Goal: Information Seeking & Learning: Learn about a topic

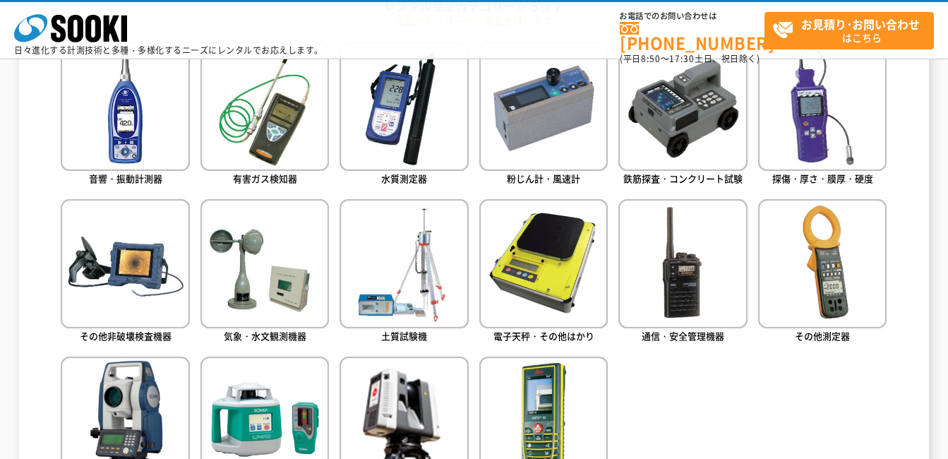
scroll to position [706, 0]
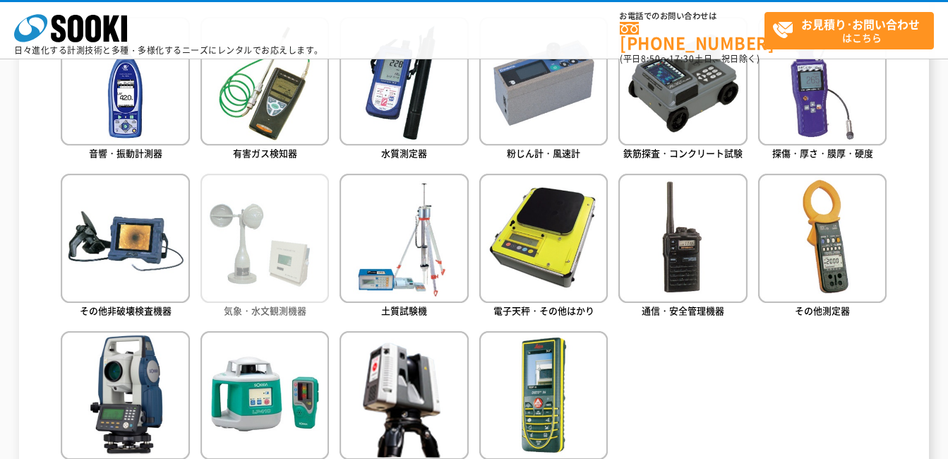
click at [246, 237] on img at bounding box center [264, 238] width 128 height 128
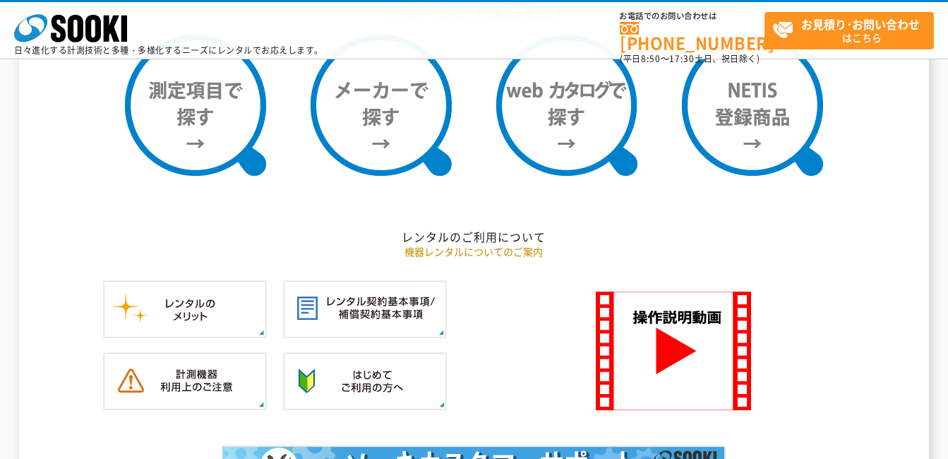
scroll to position [1270, 0]
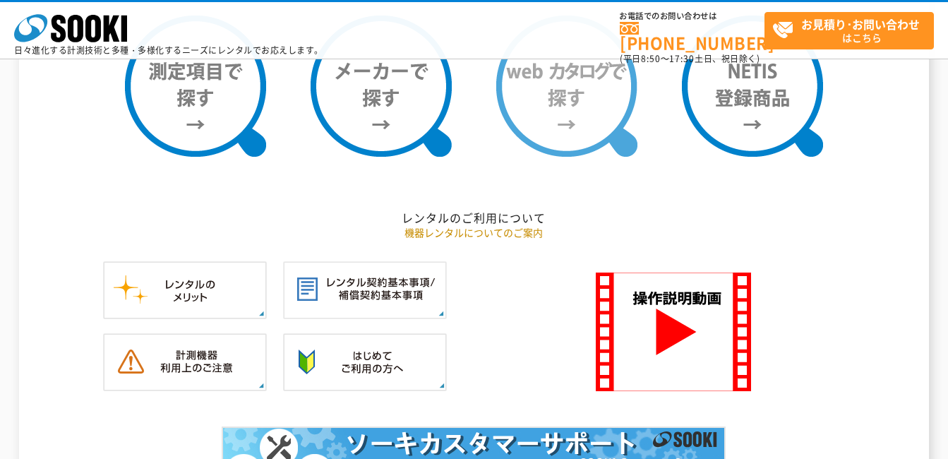
click at [577, 99] on img at bounding box center [566, 86] width 141 height 141
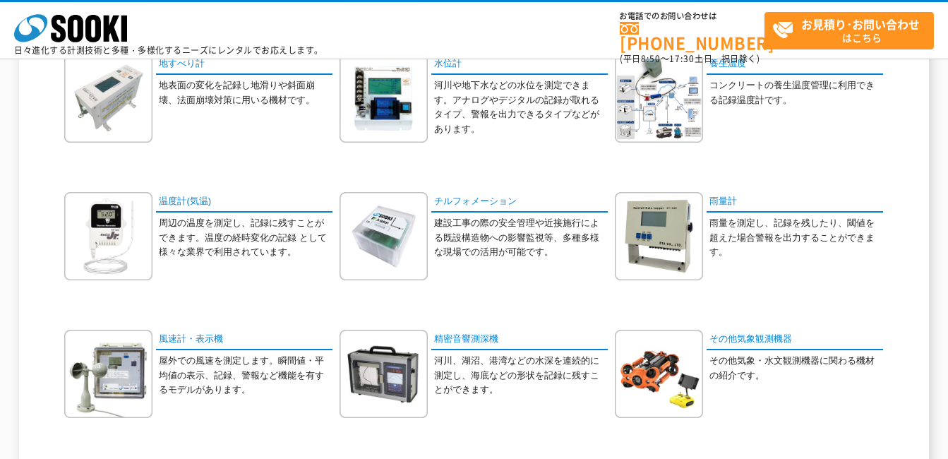
scroll to position [353, 0]
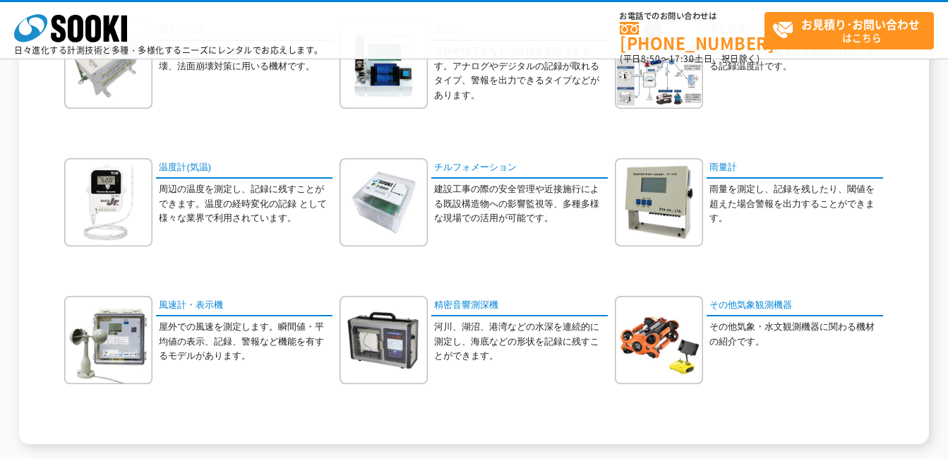
click at [203, 326] on p "屋外での風速を測定します。瞬間値・平均値の表示、記録、警報など機能を有するモデルがあります。" at bounding box center [246, 342] width 174 height 44
click at [152, 330] on img at bounding box center [108, 340] width 88 height 88
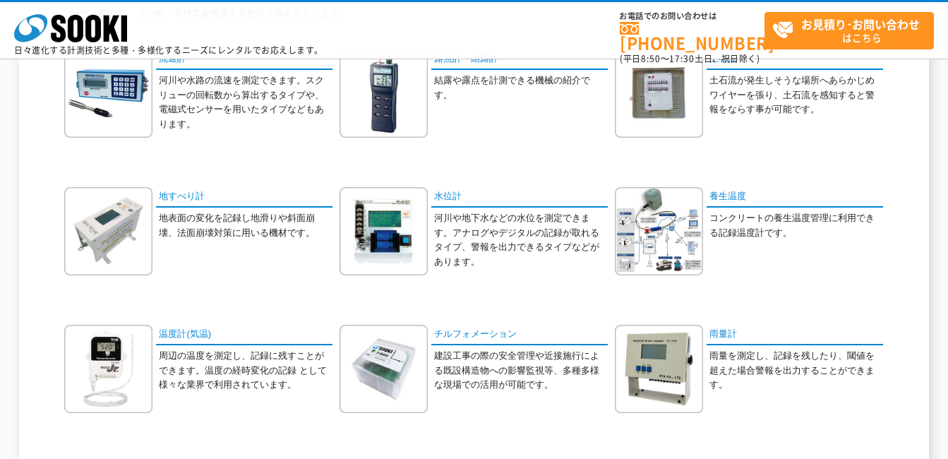
scroll to position [0, 0]
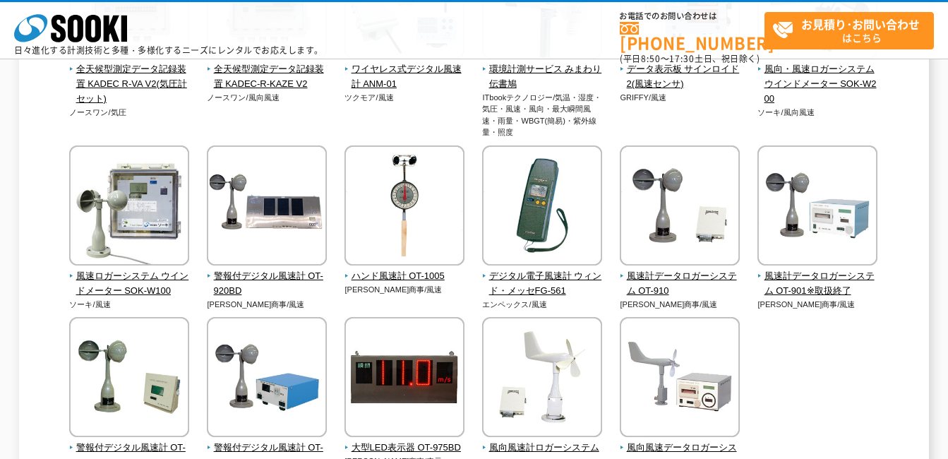
scroll to position [353, 0]
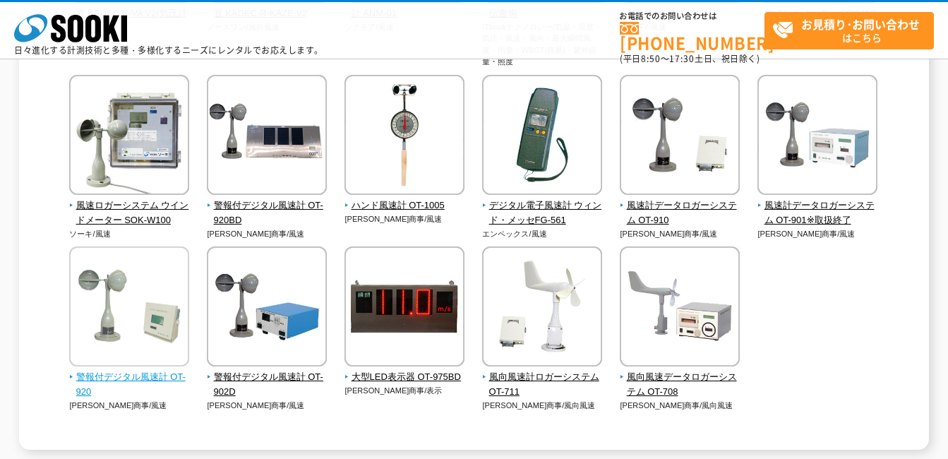
click at [150, 318] on img at bounding box center [129, 308] width 120 height 124
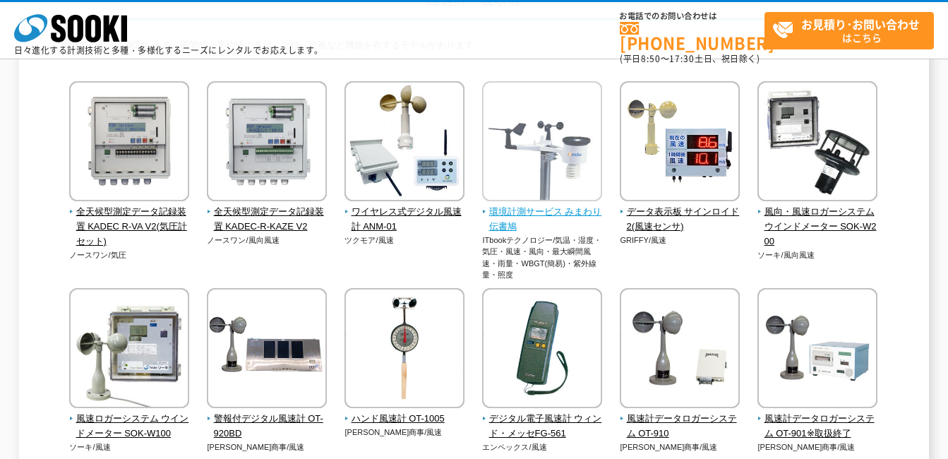
scroll to position [141, 0]
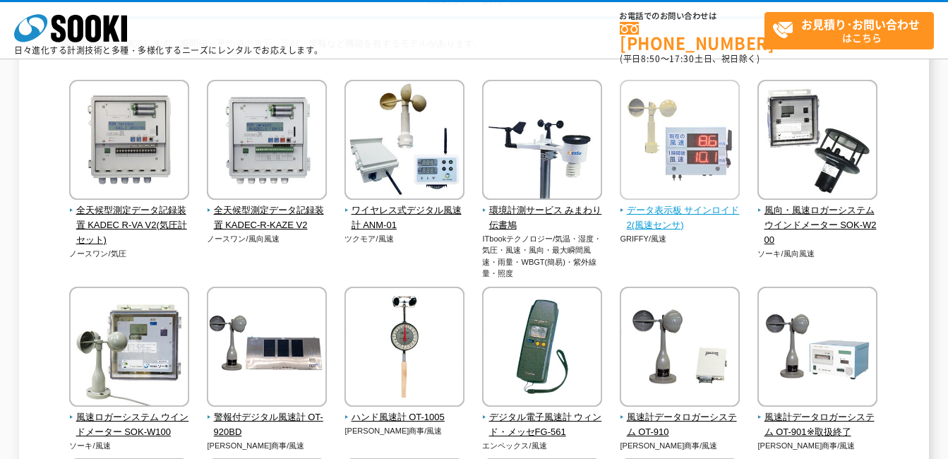
click at [716, 129] on img at bounding box center [680, 142] width 120 height 124
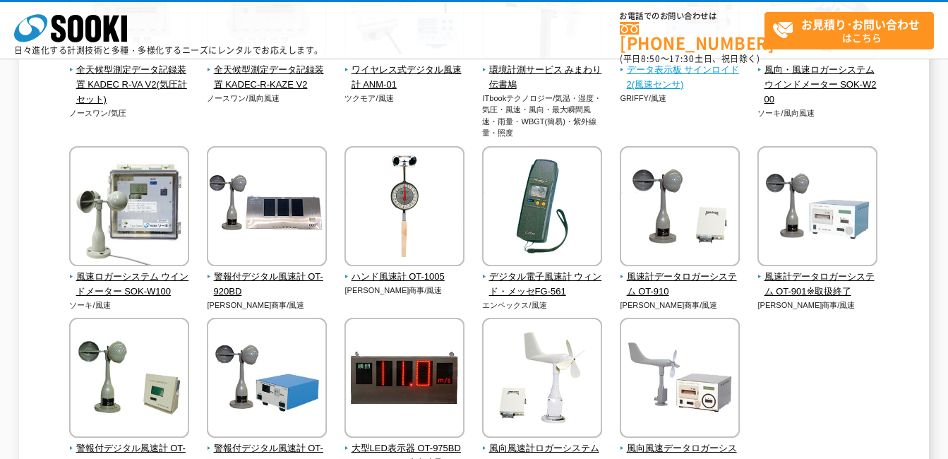
scroll to position [282, 0]
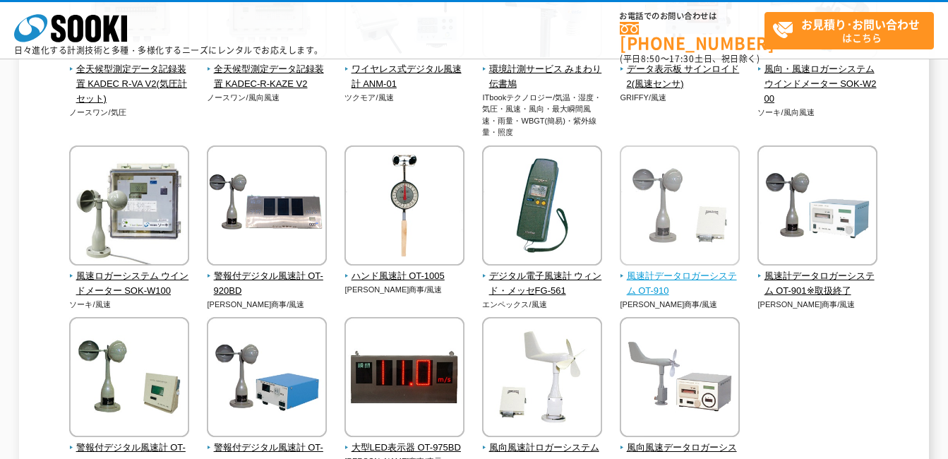
click at [701, 220] on img at bounding box center [680, 207] width 120 height 124
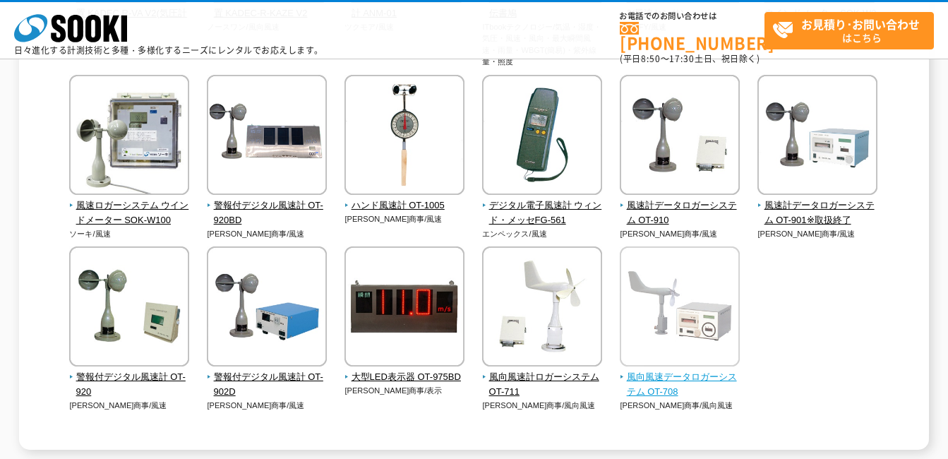
scroll to position [423, 0]
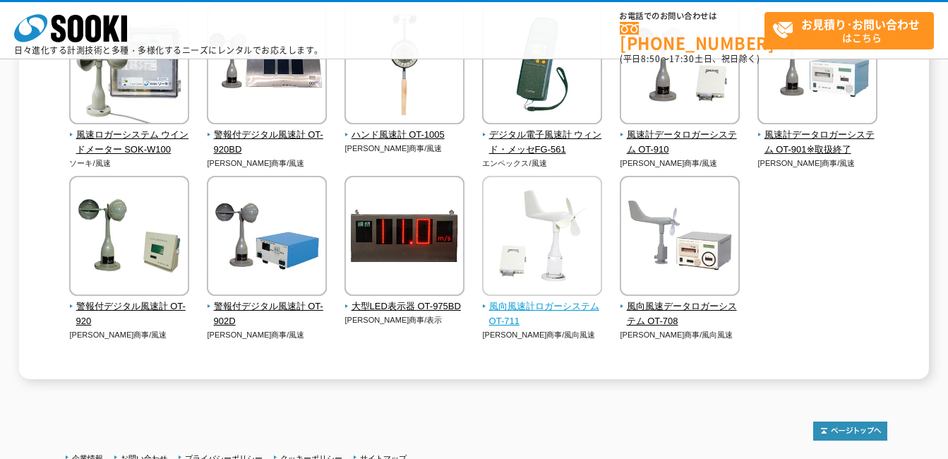
click at [546, 206] on img at bounding box center [542, 238] width 120 height 124
click at [867, 249] on div "全天候型測定データ記録装置 KADEC R-VA V2(気圧計セット) ノースワン/気圧" at bounding box center [474, 82] width 826 height 571
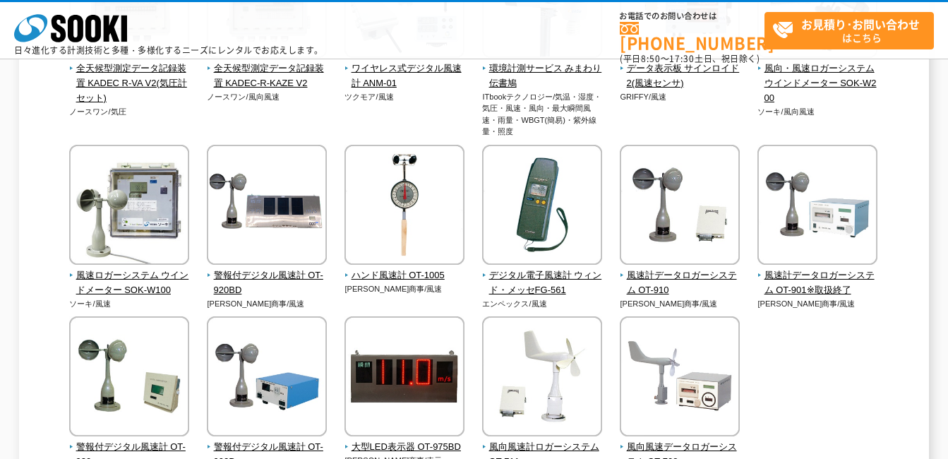
scroll to position [282, 0]
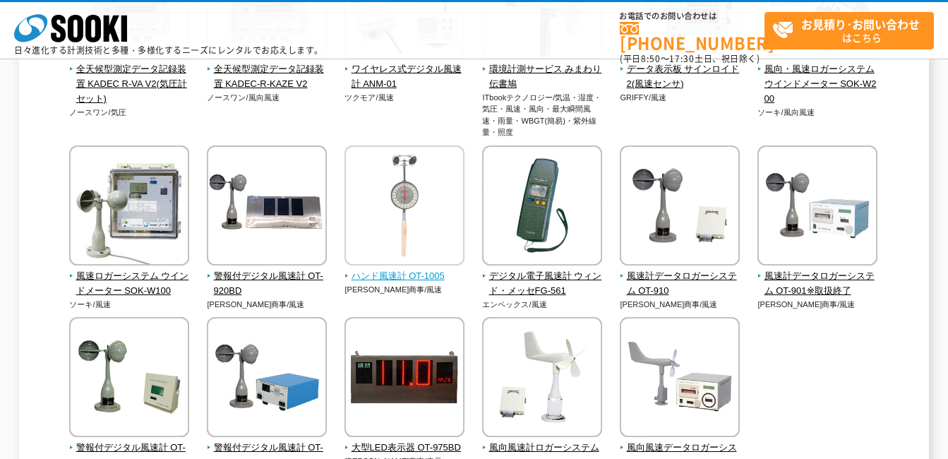
click at [404, 191] on img at bounding box center [404, 207] width 120 height 124
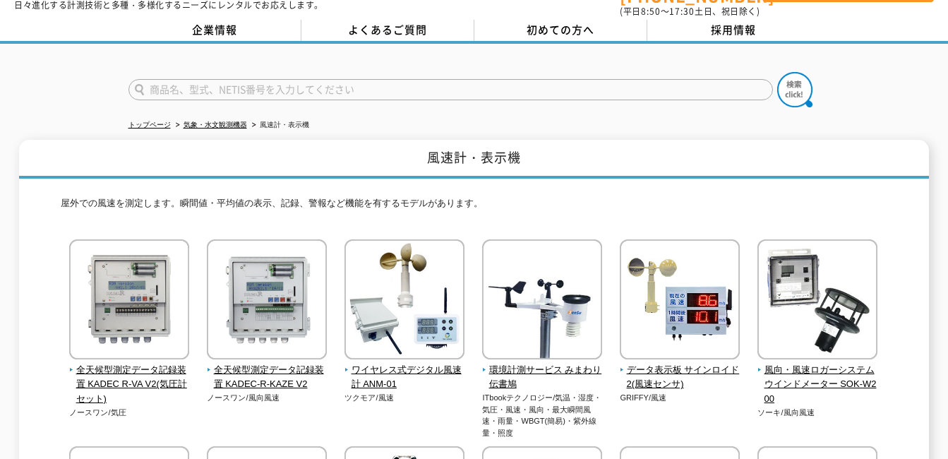
scroll to position [71, 0]
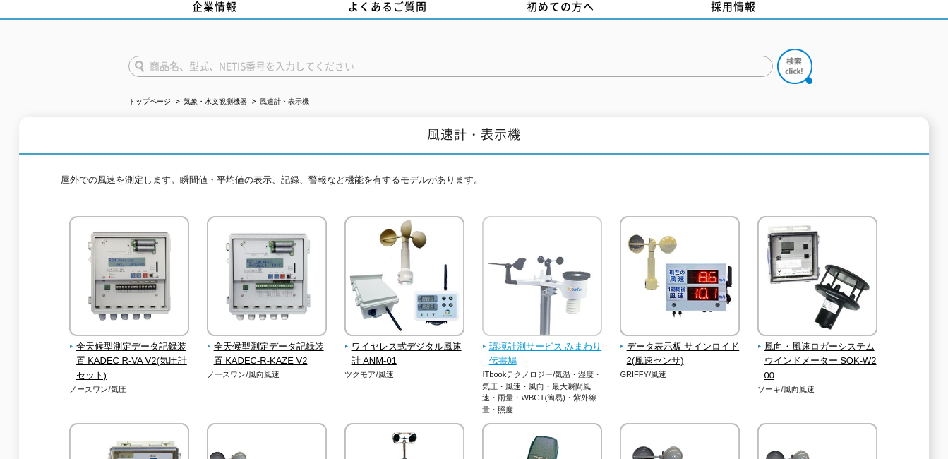
click at [532, 295] on img at bounding box center [542, 278] width 120 height 124
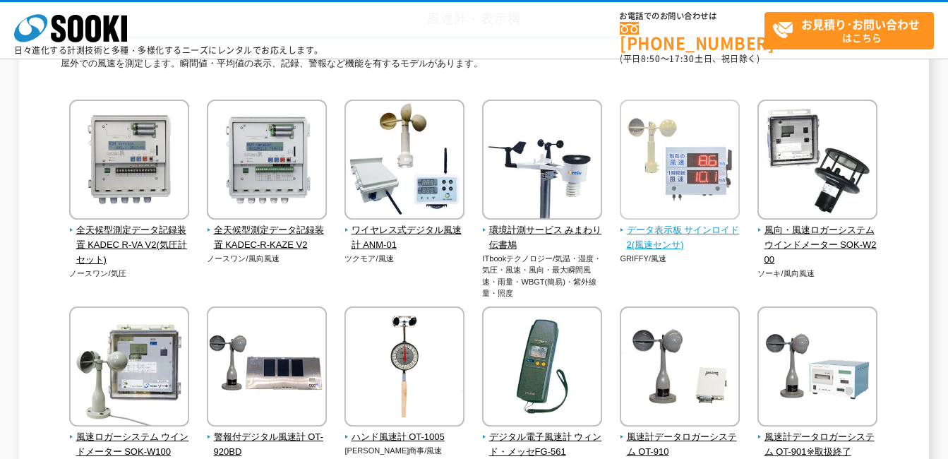
scroll to position [0, 0]
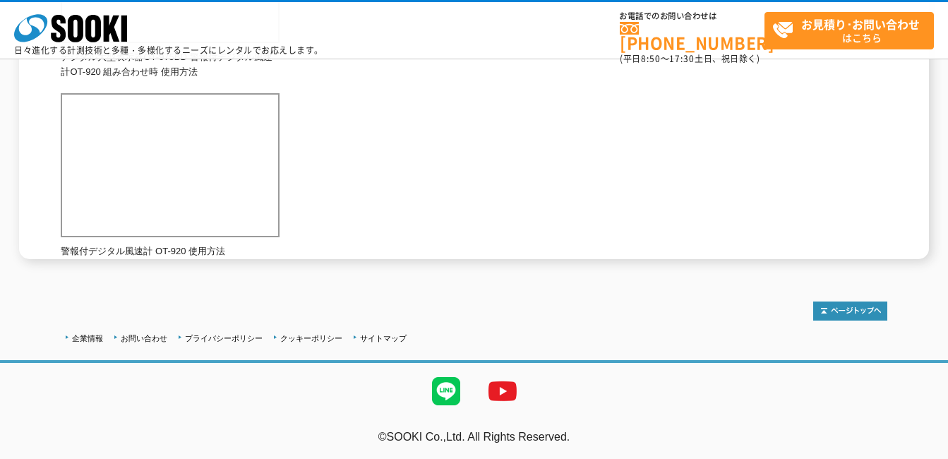
scroll to position [136, 0]
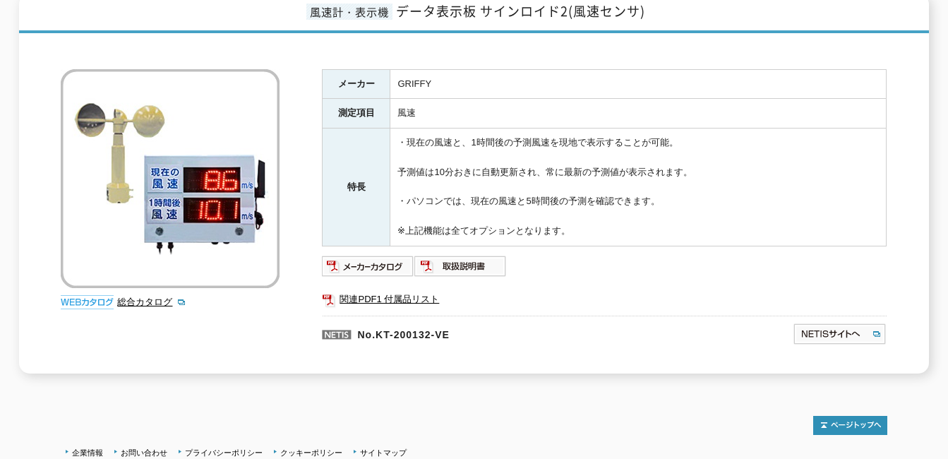
scroll to position [212, 0]
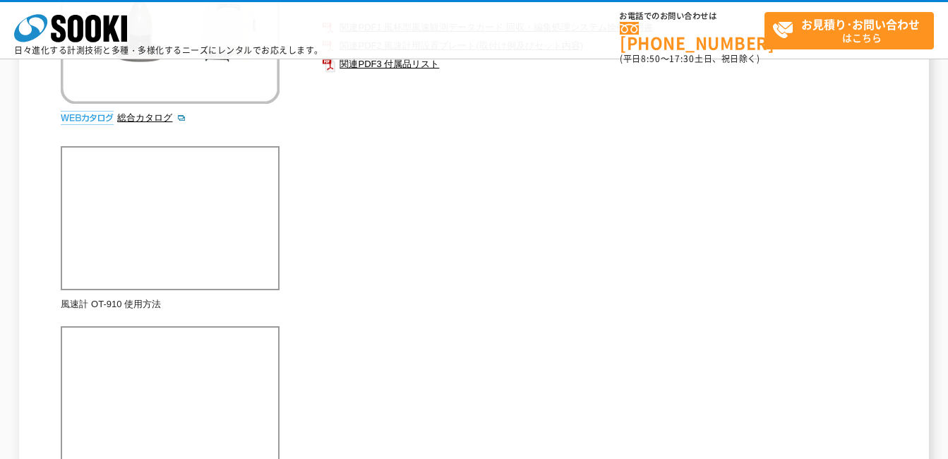
scroll to position [334, 0]
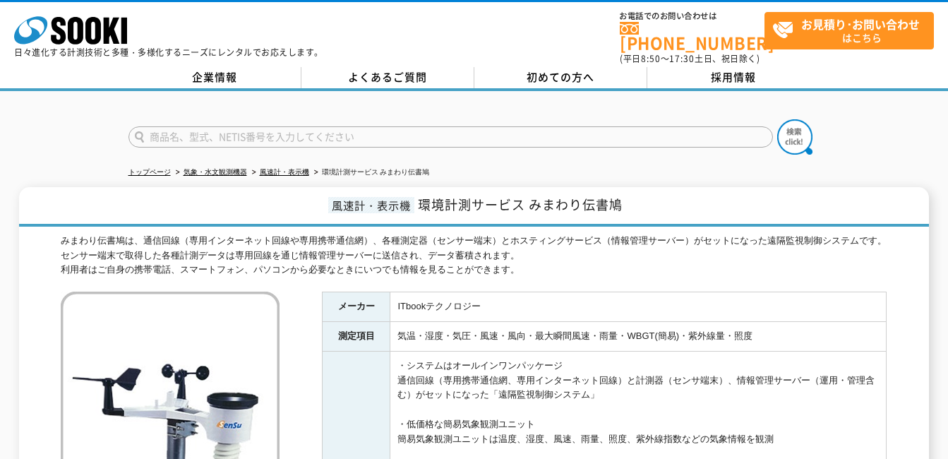
scroll to position [282, 0]
